Goal: Transaction & Acquisition: Purchase product/service

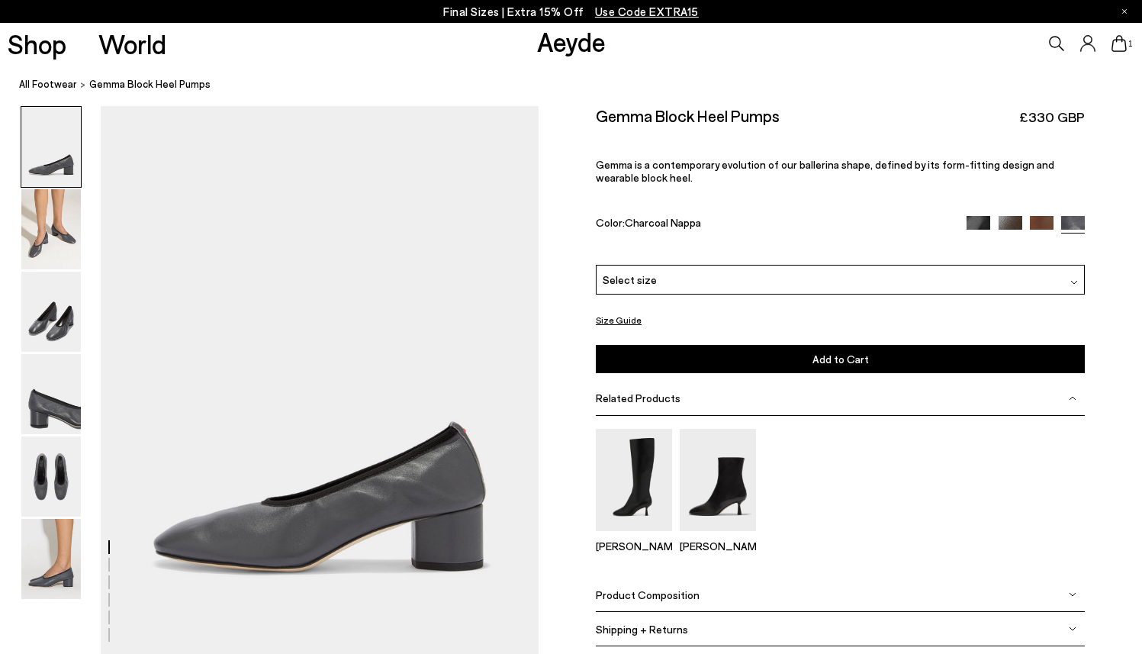
click at [878, 265] on div "Select size" at bounding box center [840, 280] width 489 height 30
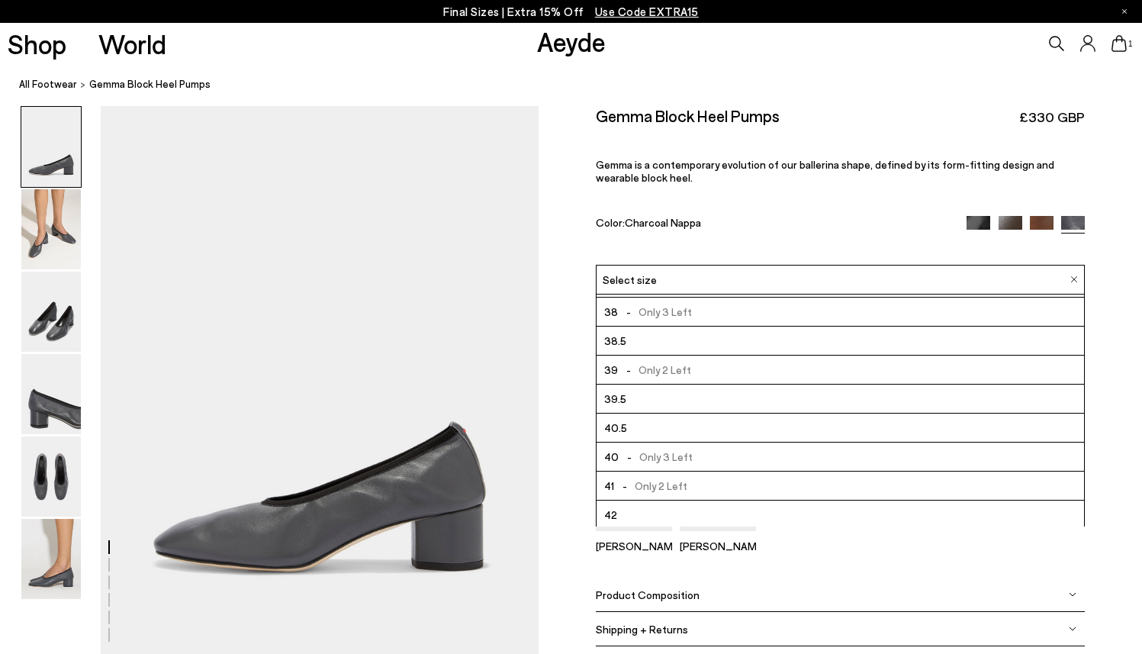
scroll to position [87, 0]
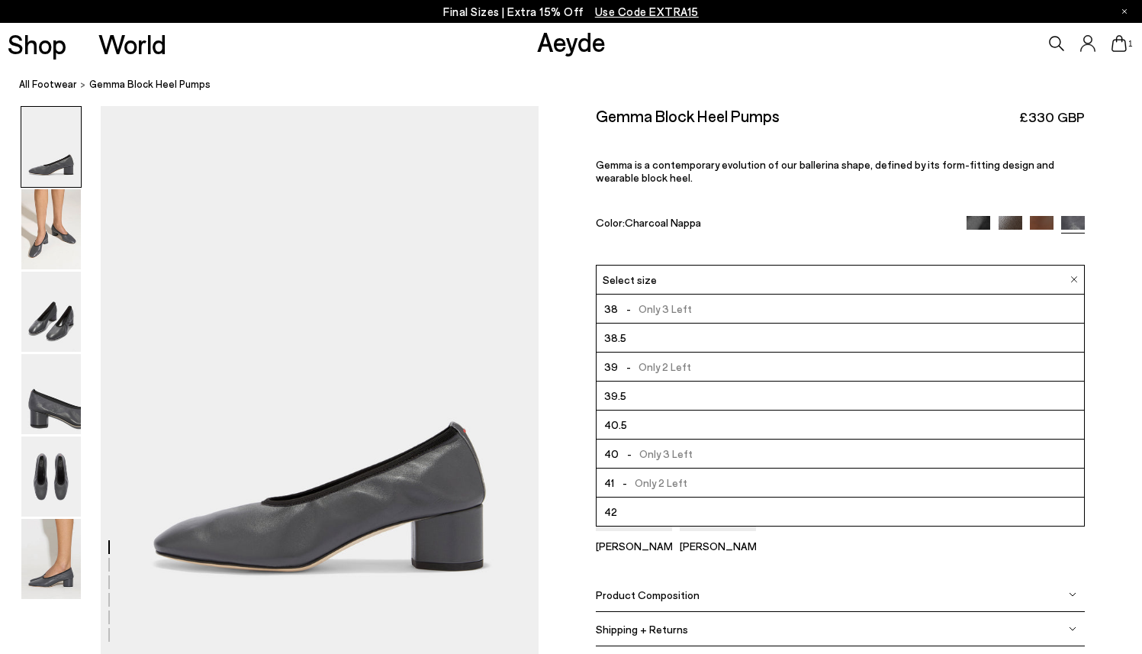
click at [892, 131] on div "Gemma Block Heel Pumps £330 GBP Gemma is a contemporary evolution of our baller…" at bounding box center [840, 185] width 489 height 159
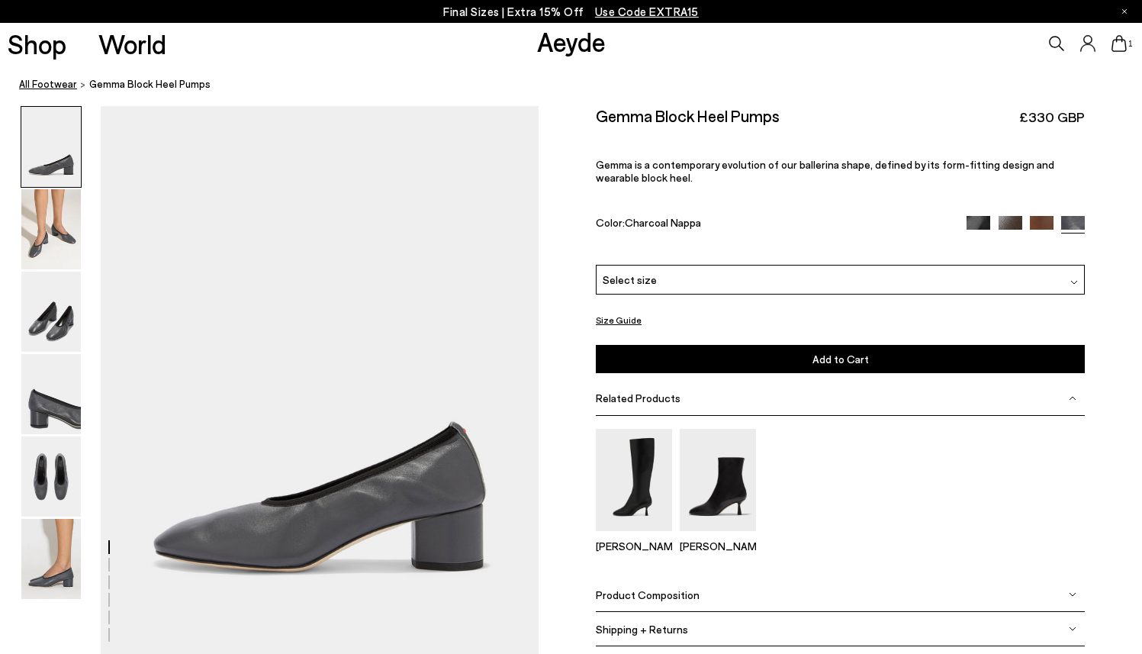
click at [60, 86] on link "All Footwear" at bounding box center [48, 84] width 58 height 16
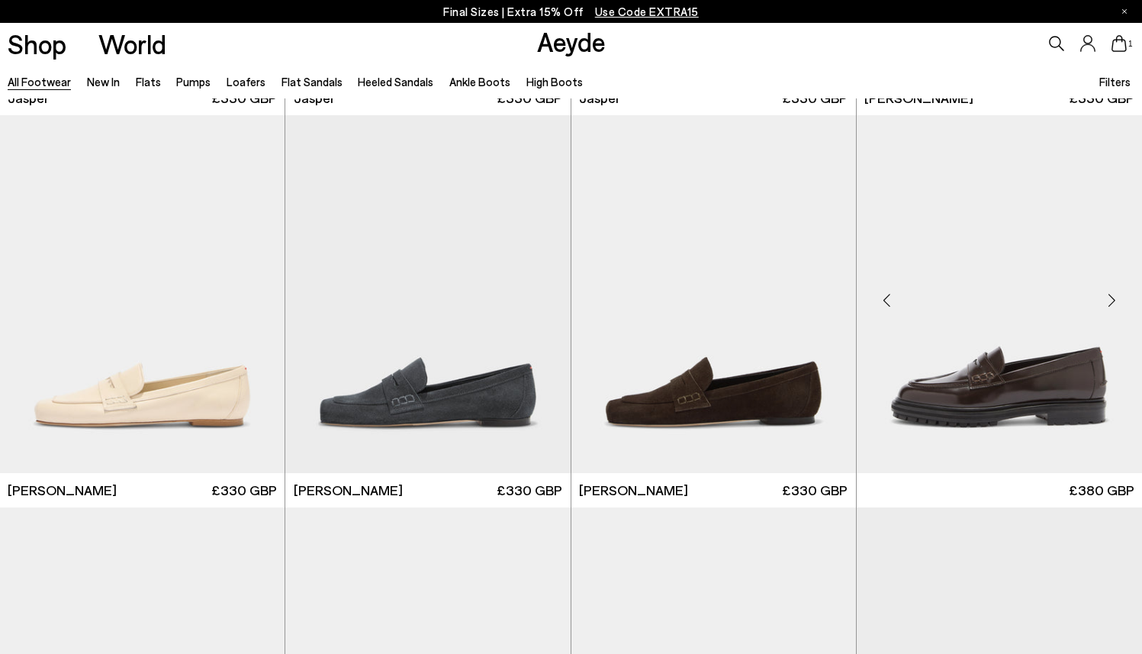
scroll to position [715, 0]
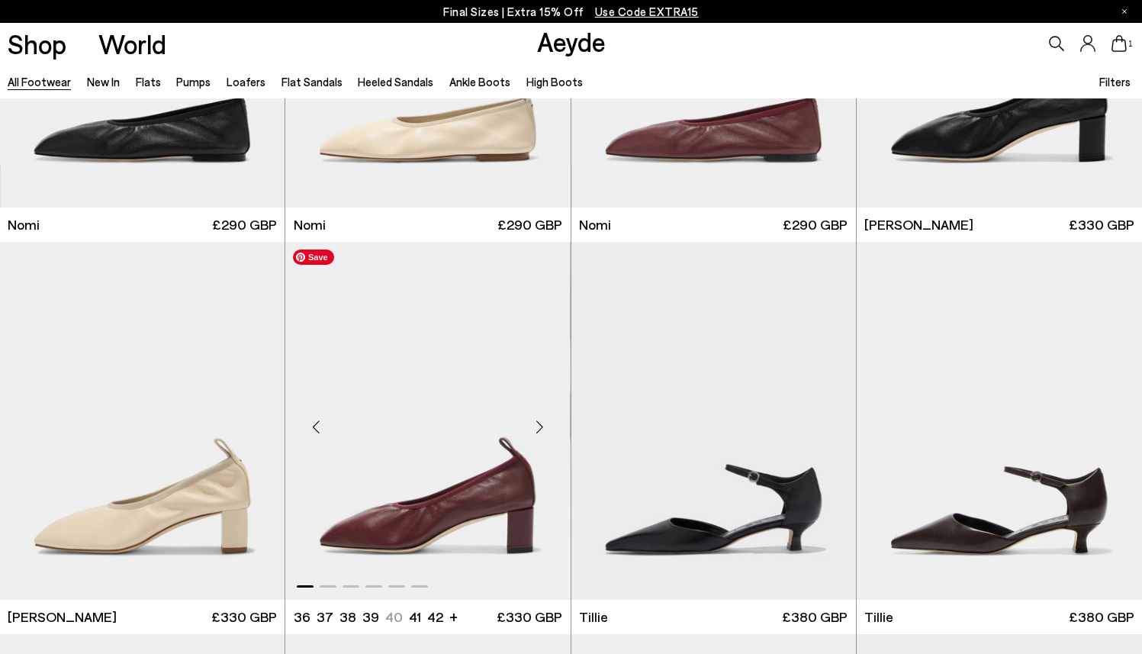
scroll to position [3810, 0]
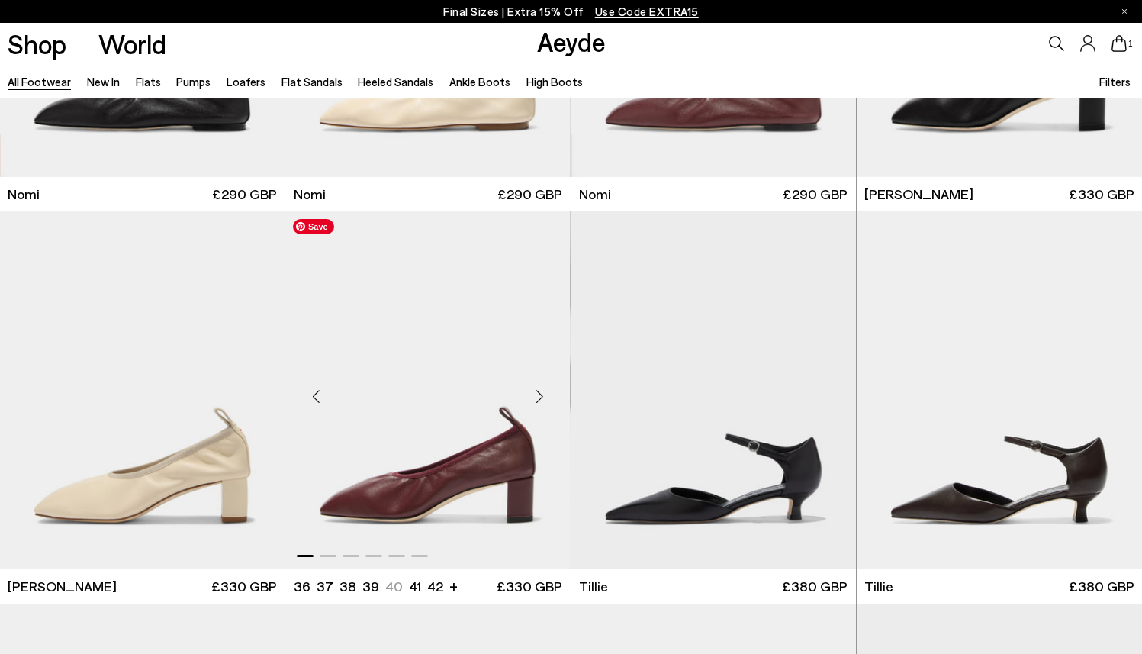
click at [420, 425] on img "1 / 6" at bounding box center [427, 390] width 285 height 358
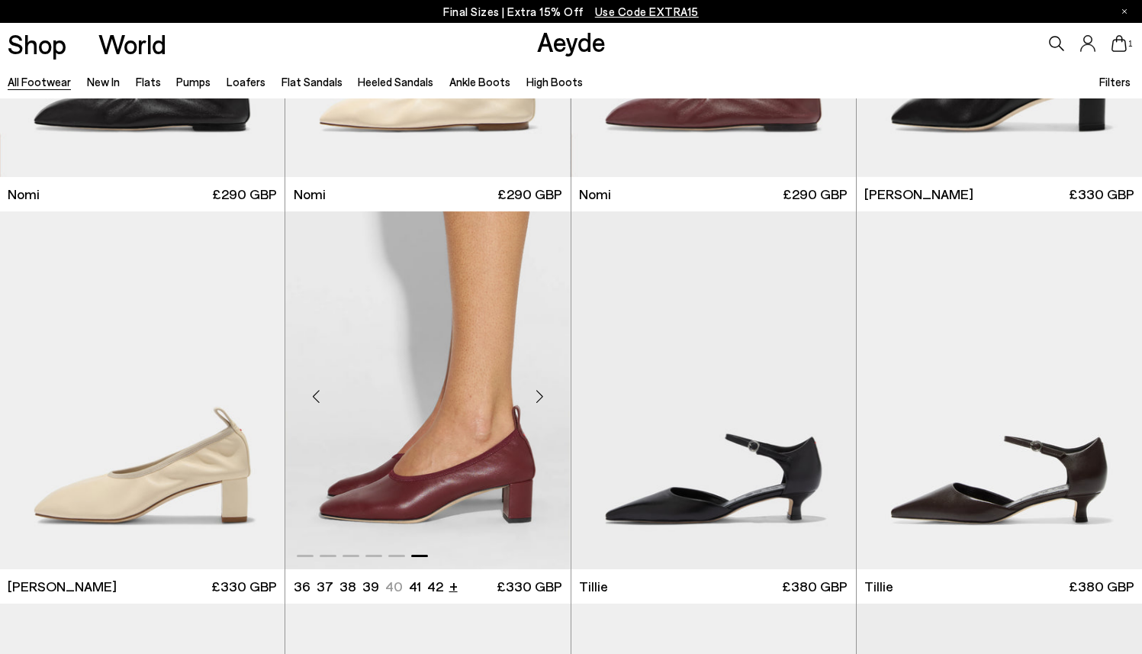
click at [449, 585] on li "+" at bounding box center [453, 585] width 8 height 21
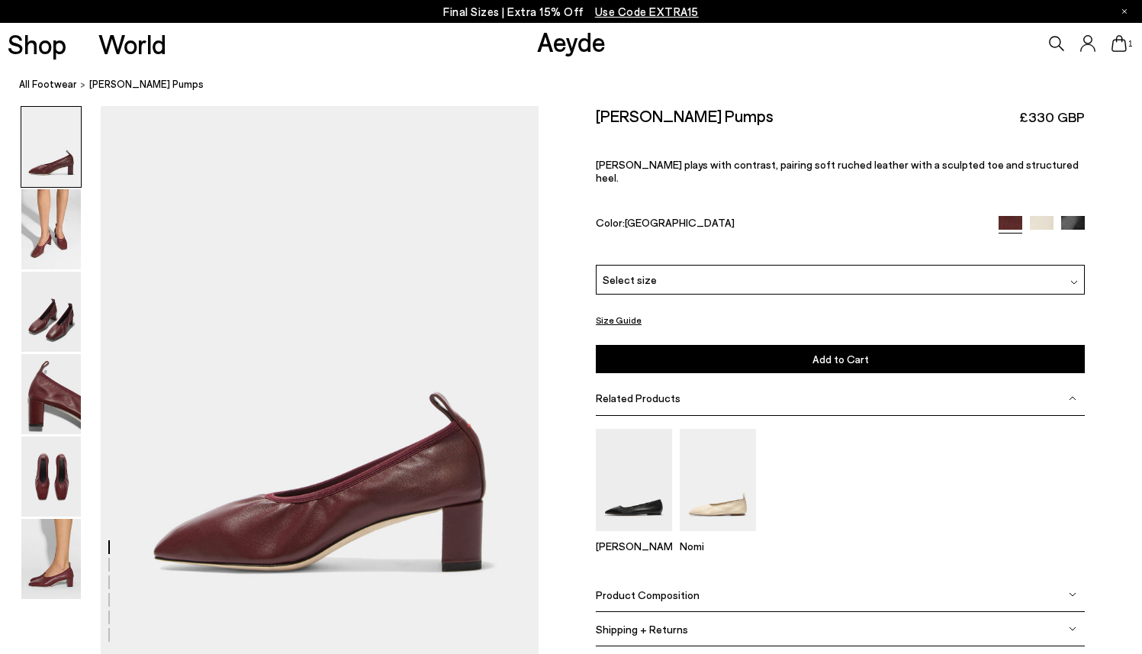
click at [758, 265] on div "Select size" at bounding box center [840, 280] width 489 height 30
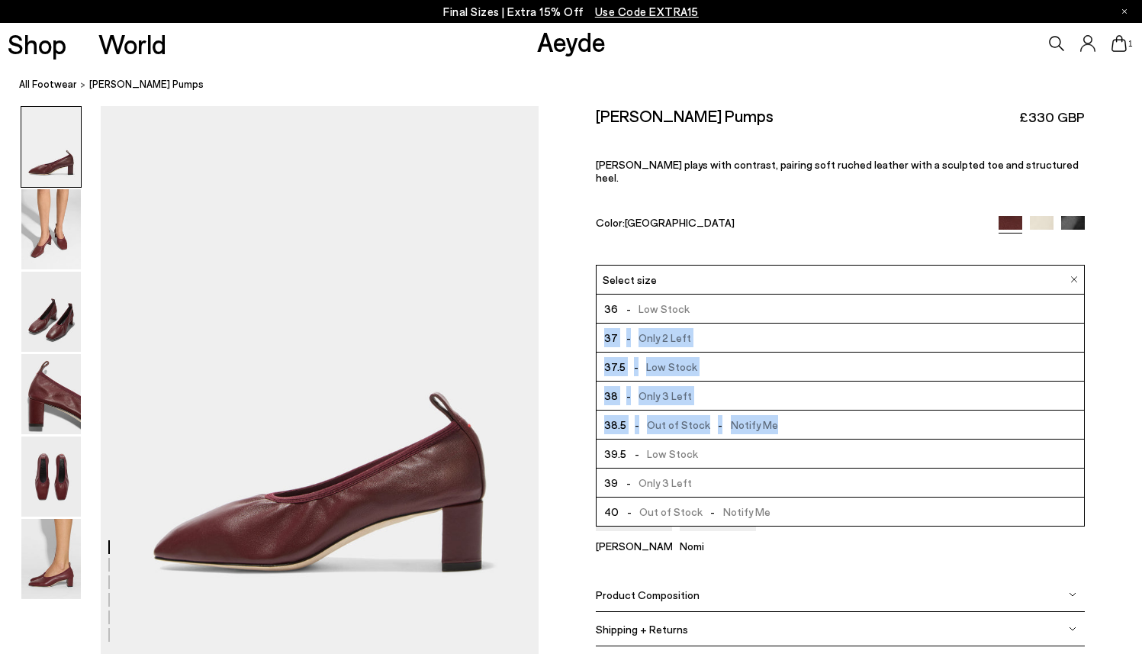
drag, startPoint x: 1084, startPoint y: 268, endPoint x: 1060, endPoint y: 367, distance: 102.1
click at [1060, 368] on ul "36 - Low Stock 37 - Only 2 Left 37.5 - Low Stock" at bounding box center [840, 410] width 489 height 232
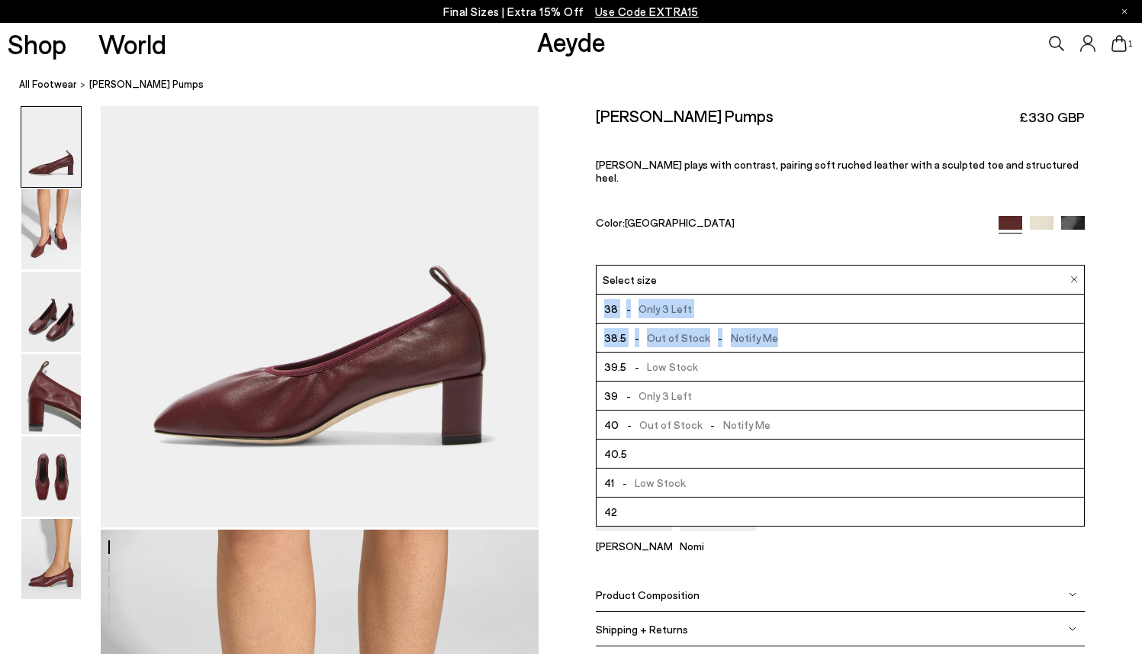
scroll to position [153, 0]
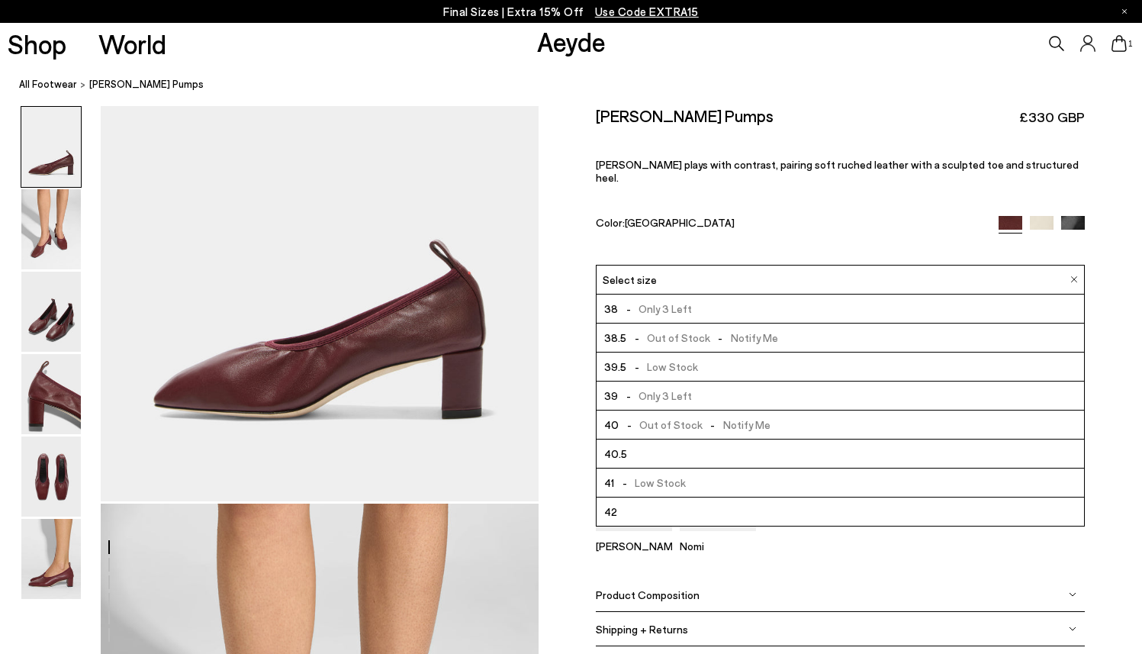
click at [1105, 299] on div "Size Guide Shoes Belt Our shoes come in European sizing. The easiest way to mea…" at bounding box center [840, 386] width 603 height 560
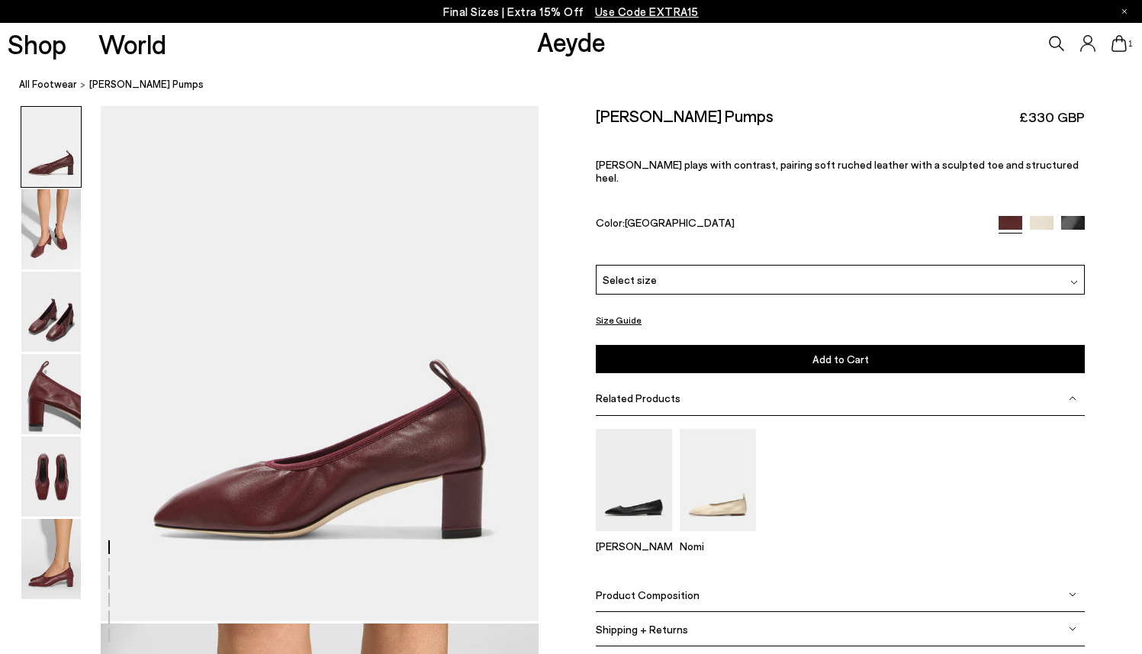
scroll to position [0, 0]
